Goal: Task Accomplishment & Management: Use online tool/utility

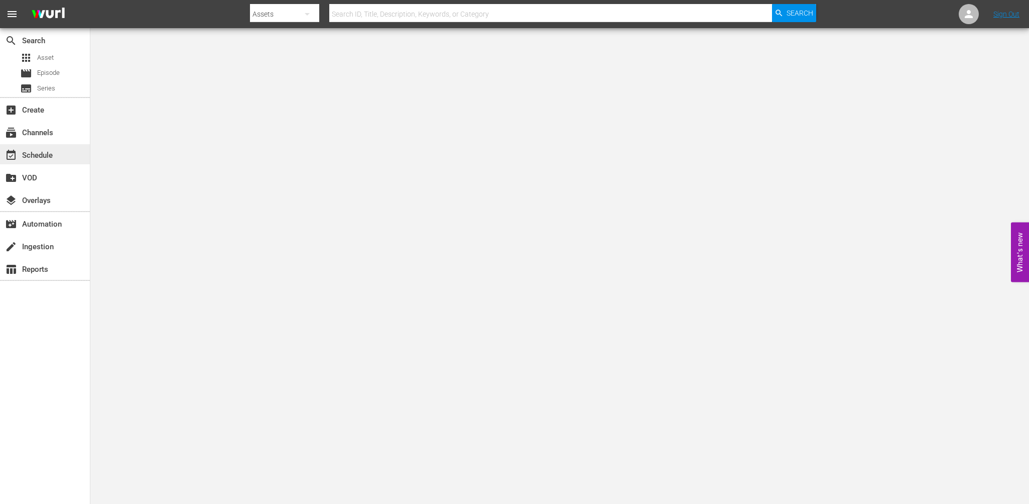
click at [44, 149] on div "event_available Schedule" at bounding box center [28, 153] width 56 height 9
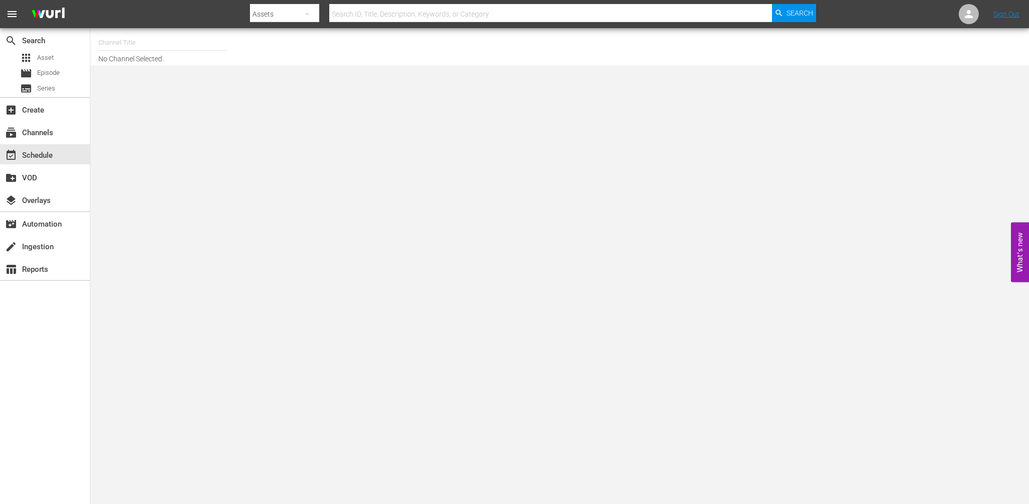
click at [157, 38] on input "text" at bounding box center [162, 43] width 129 height 24
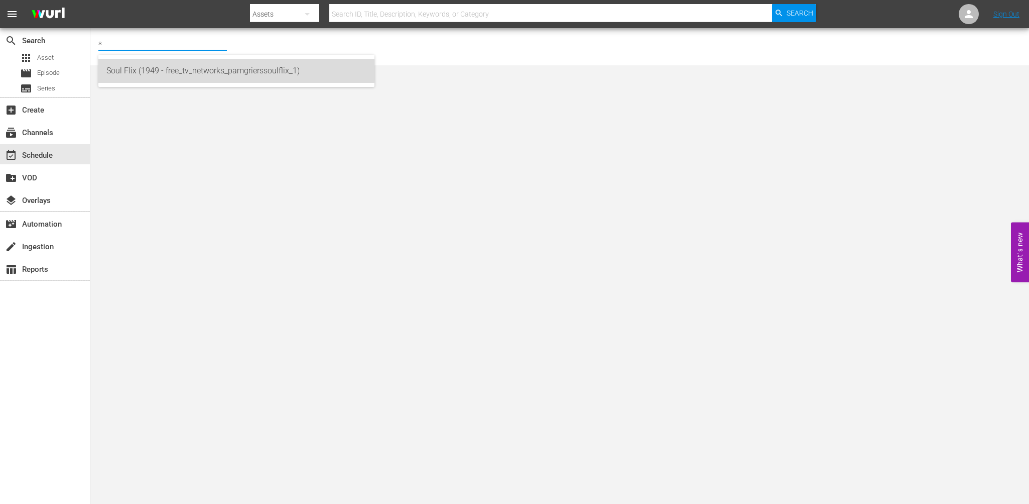
click at [171, 65] on div "Soul Flix (1949 - free_tv_networks_pamgrierssoulflix_1)" at bounding box center [236, 71] width 260 height 24
type input "Soul Flix (1949 - free_tv_networks_pamgrierssoulflix_1)"
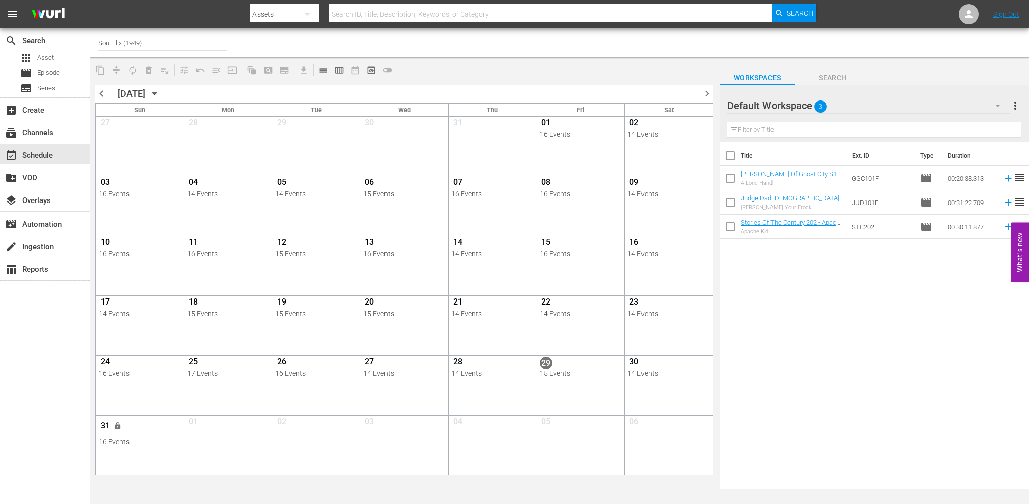
click at [703, 91] on span "chevron_right" at bounding box center [707, 93] width 13 height 13
